Goal: Check status: Check status

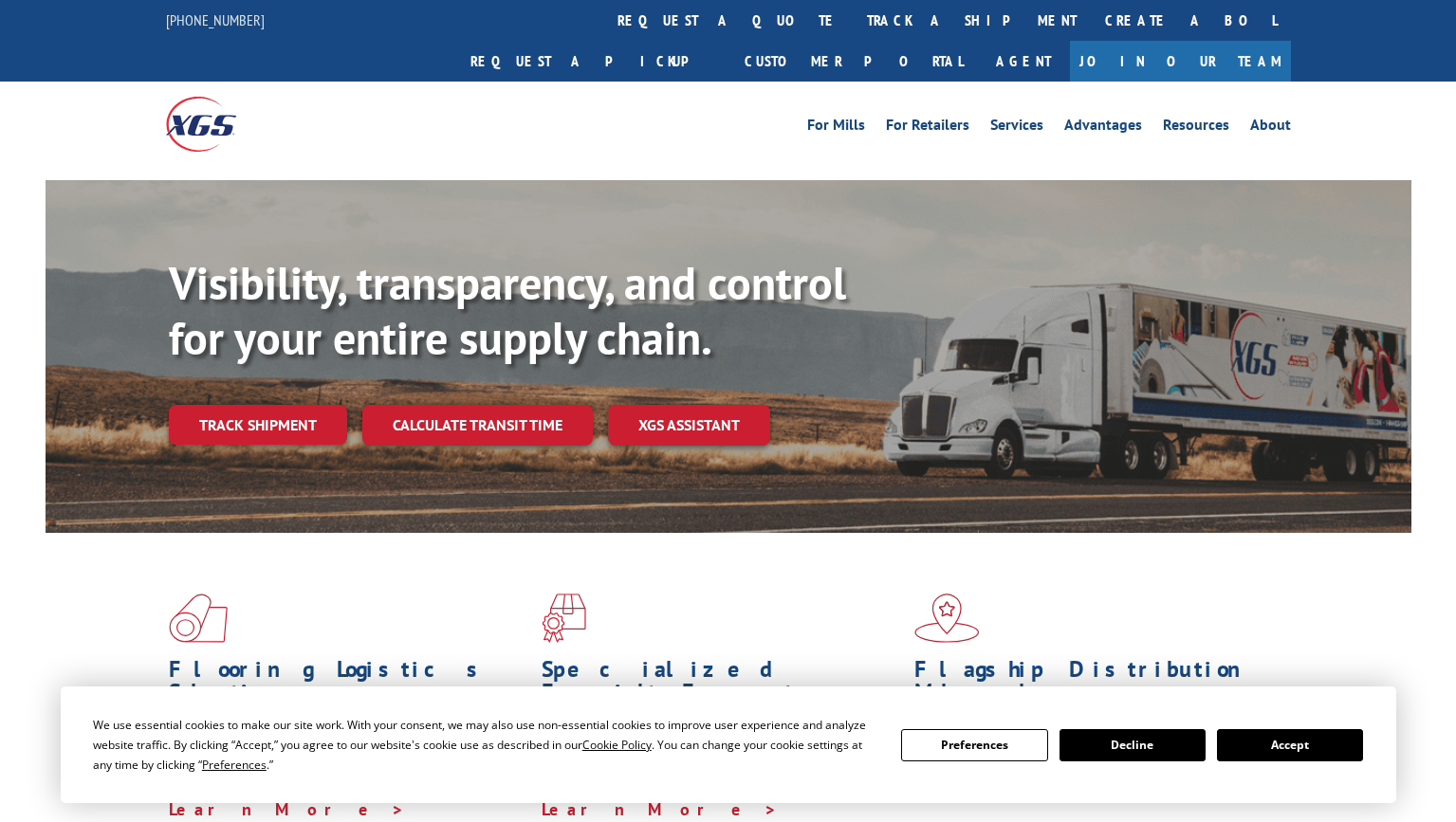
drag, startPoint x: 245, startPoint y: 385, endPoint x: 258, endPoint y: 382, distance: 13.3
click at [245, 405] on link "Track shipment" at bounding box center [258, 425] width 179 height 40
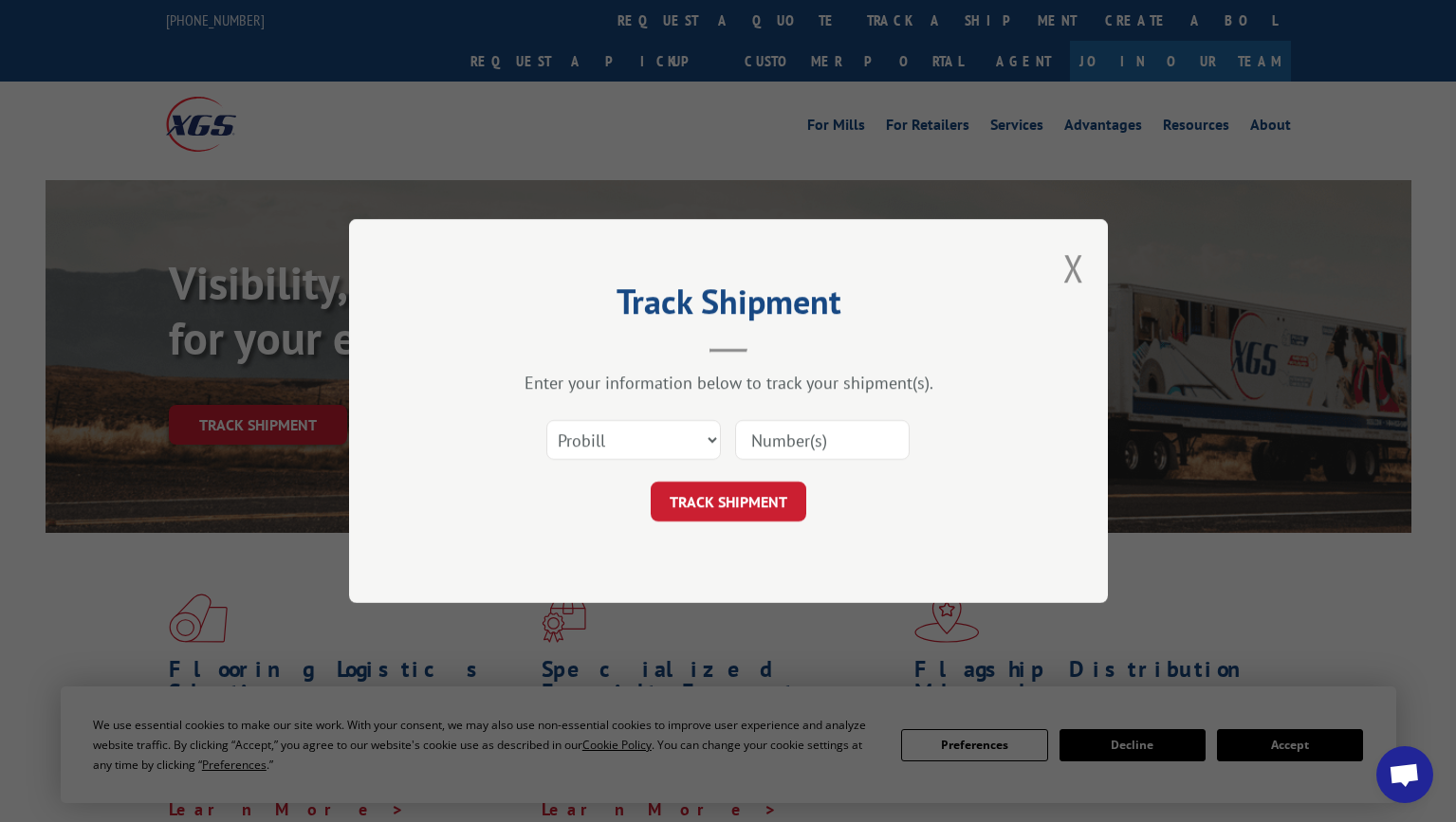
click at [831, 445] on input at bounding box center [822, 439] width 175 height 40
paste input "H4707-349809"
type input "H4707-349809"
click at [723, 508] on button "TRACK SHIPMENT" at bounding box center [728, 501] width 155 height 40
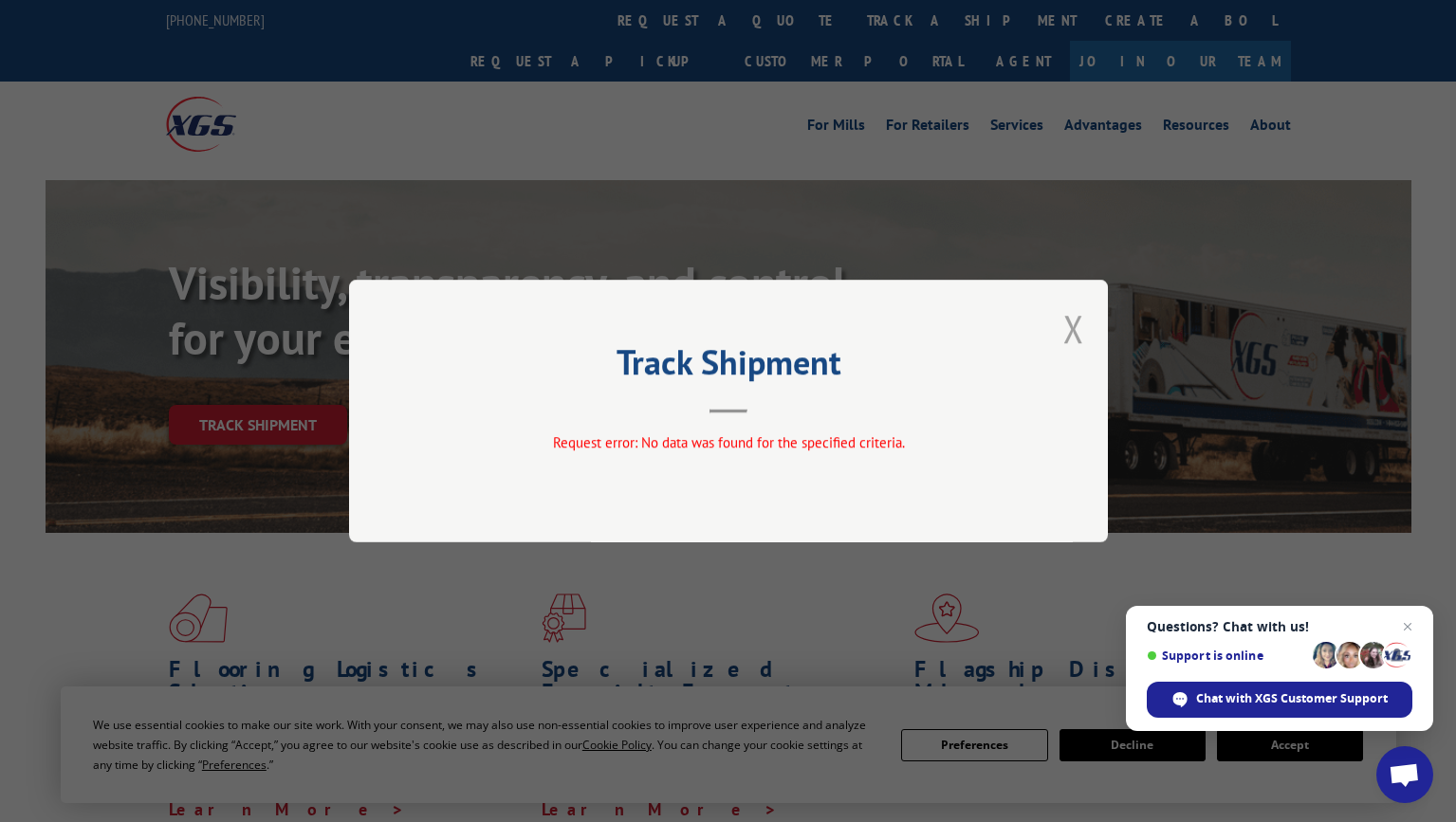
click at [1069, 329] on button "Close modal" at bounding box center [1073, 328] width 21 height 50
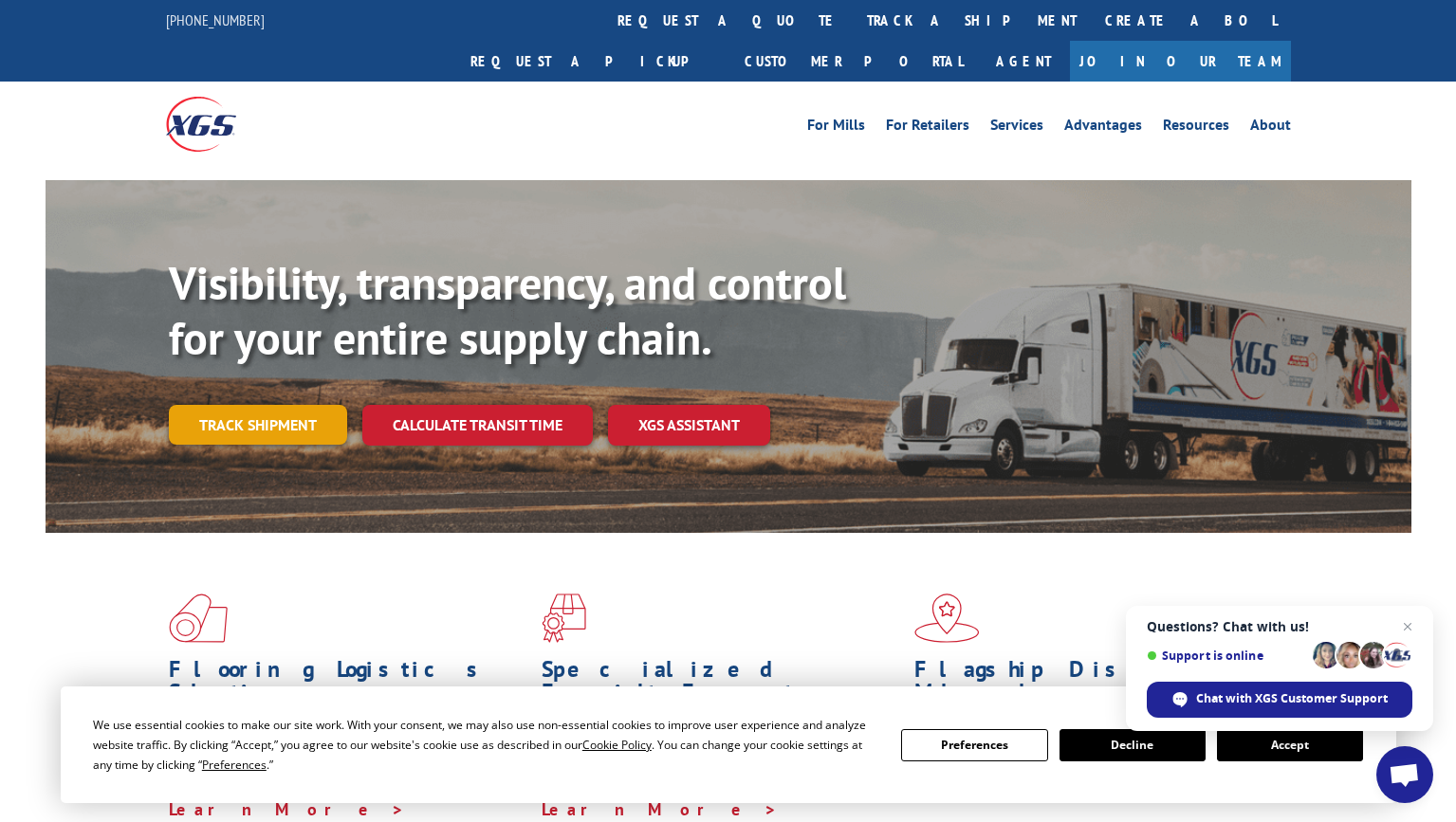
click at [271, 405] on link "Track shipment" at bounding box center [258, 425] width 179 height 40
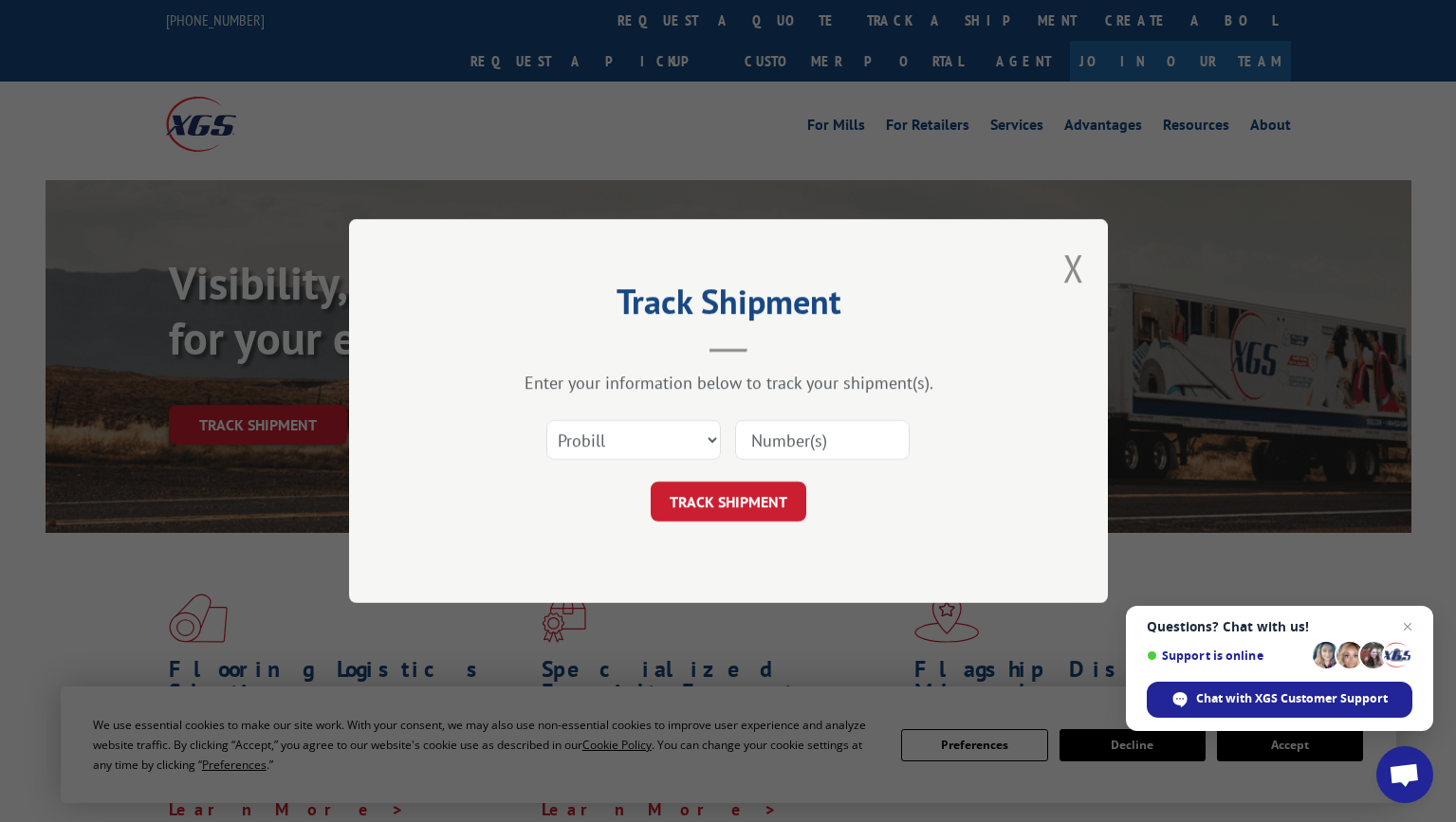
click at [823, 450] on input at bounding box center [822, 439] width 175 height 40
paste input "2560504"
type input "2560504"
click at [762, 507] on button "TRACK SHIPMENT" at bounding box center [728, 501] width 155 height 40
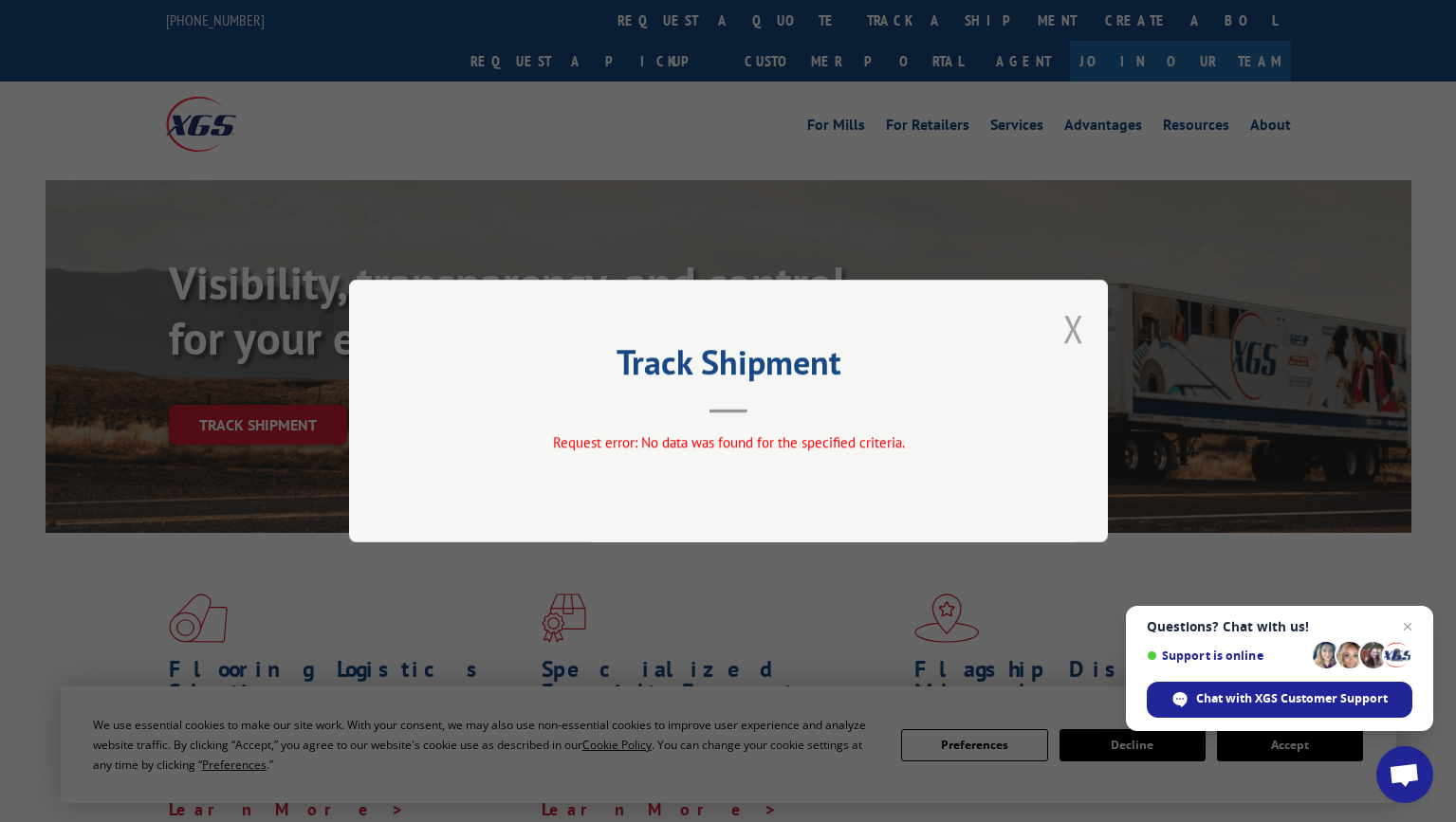
click at [1073, 330] on button "Close modal" at bounding box center [1073, 328] width 21 height 50
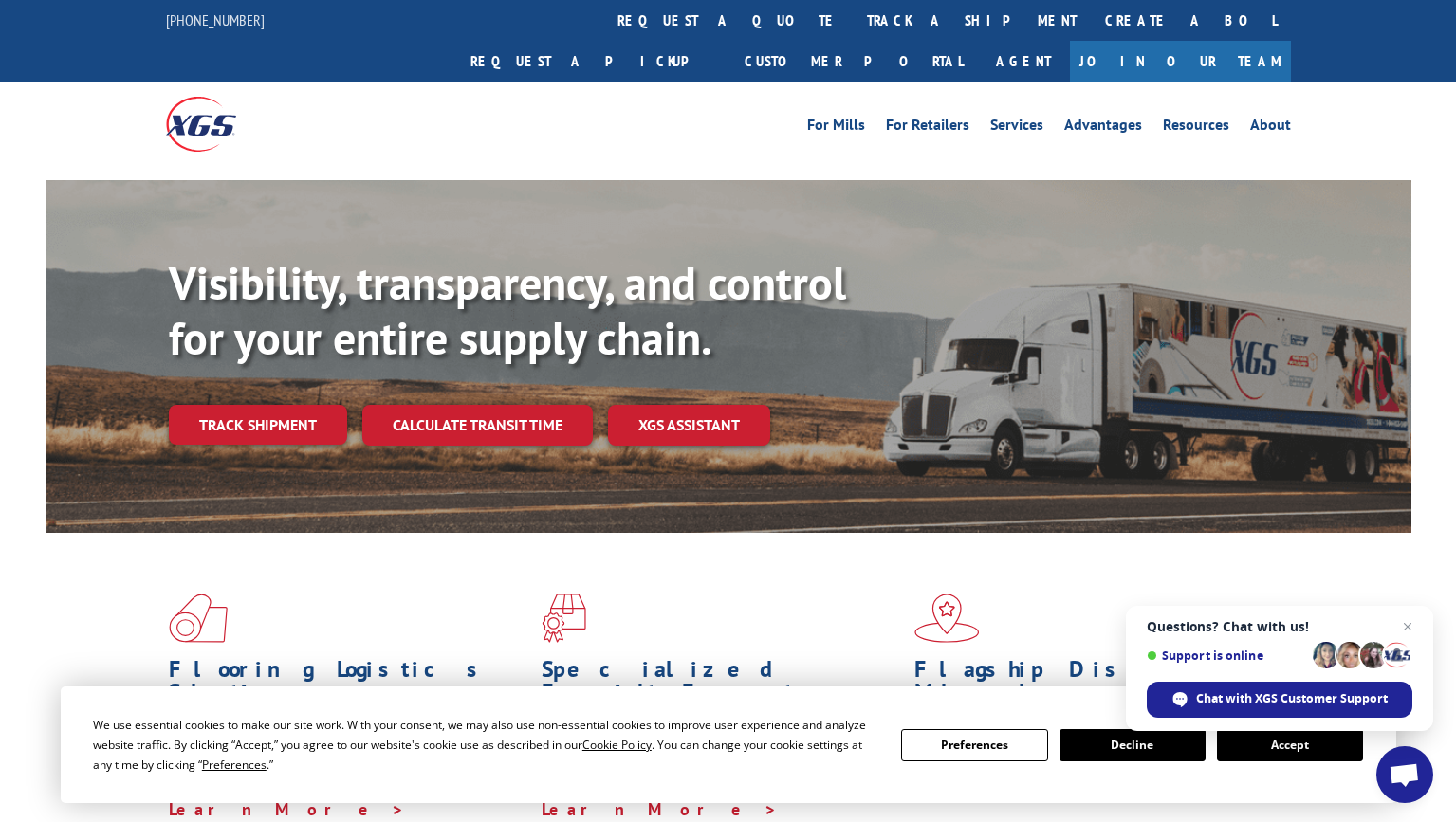
drag, startPoint x: 280, startPoint y: 389, endPoint x: 331, endPoint y: 387, distance: 51.0
click at [280, 405] on link "Track shipment" at bounding box center [258, 425] width 179 height 40
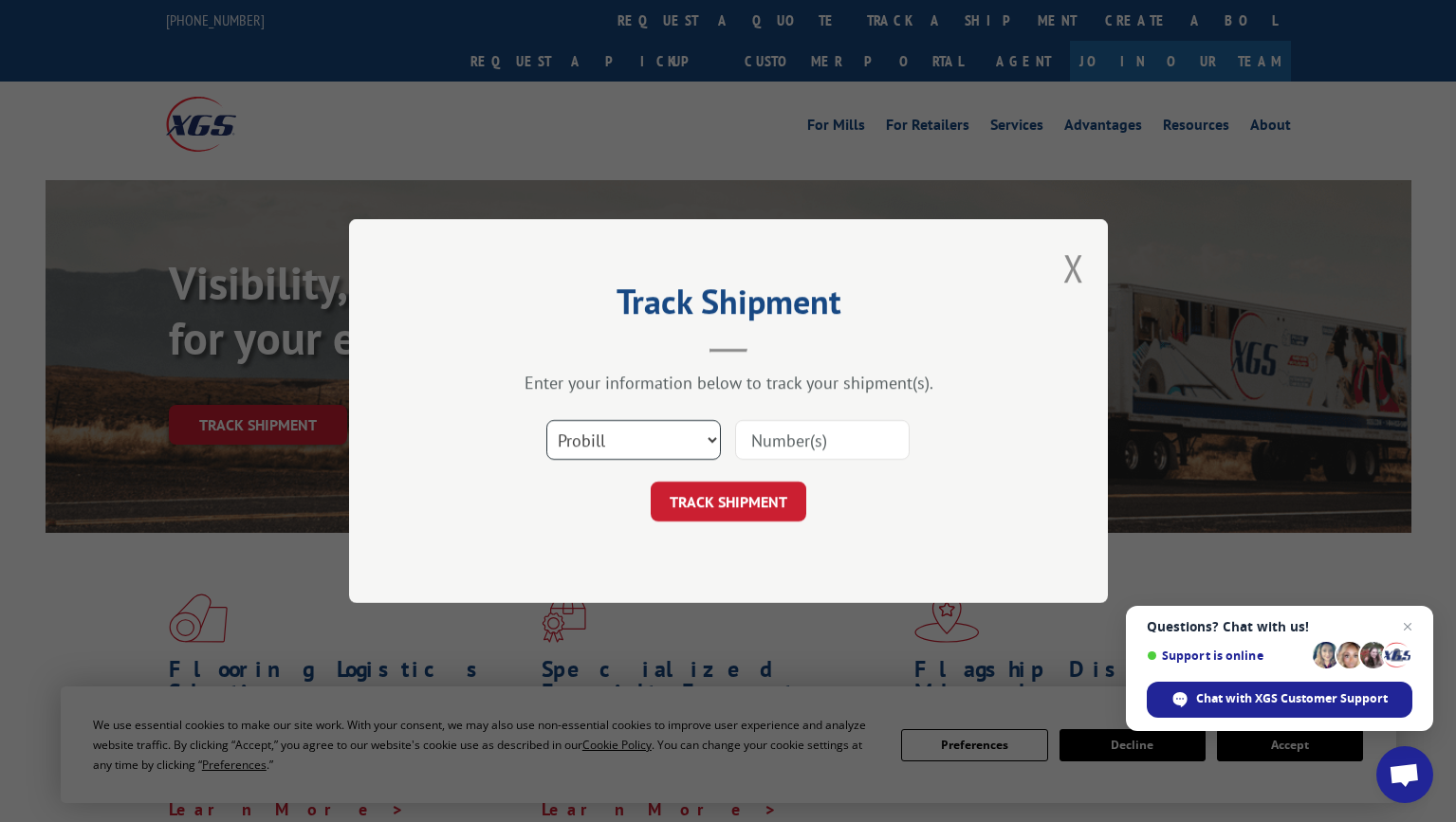
drag, startPoint x: 589, startPoint y: 431, endPoint x: 629, endPoint y: 374, distance: 69.6
click at [589, 431] on select "Select category... Probill BOL PO" at bounding box center [633, 439] width 175 height 40
select select "po"
click at [546, 420] on select "Select category... Probill BOL PO" at bounding box center [633, 439] width 175 height 40
click at [778, 437] on input at bounding box center [822, 439] width 175 height 40
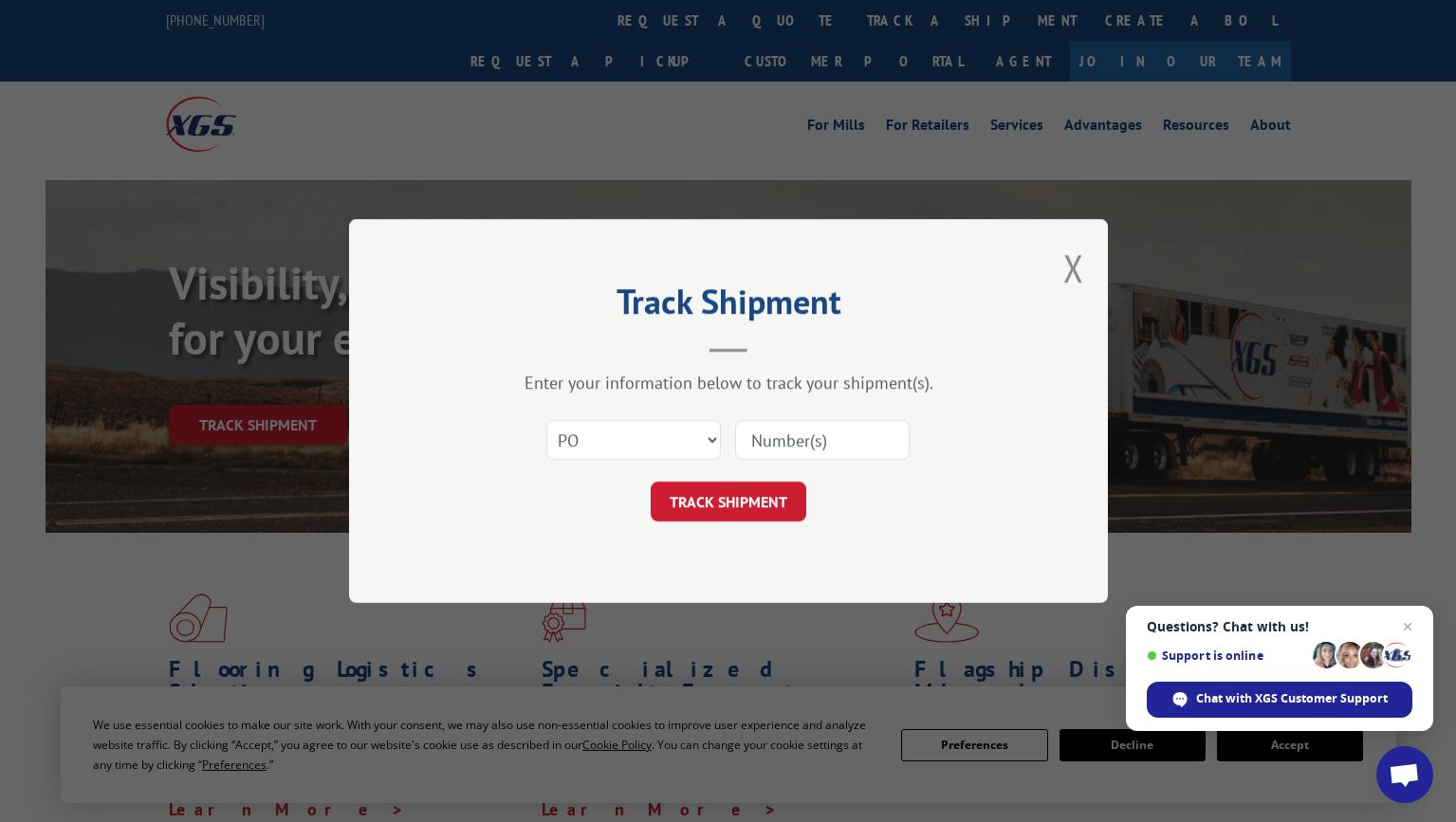
paste input "27687136"
type input "27687136"
click at [650, 481] on button "TRACK SHIPMENT" at bounding box center [728, 501] width 155 height 40
